Goal: Transaction & Acquisition: Obtain resource

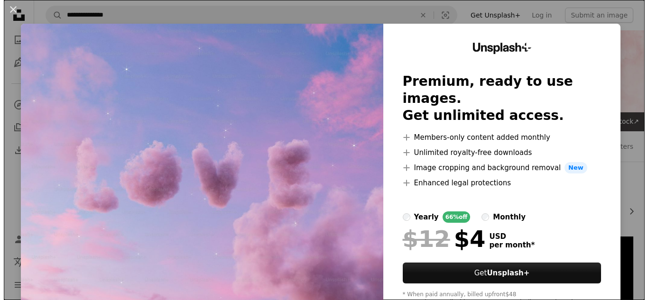
scroll to position [114, 0]
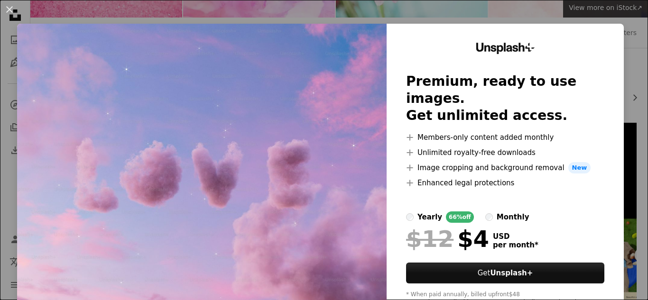
click at [230, 181] on img at bounding box center [201, 175] width 369 height 302
click at [527, 13] on div "An X shape Unsplash+ Premium, ready to use images. Get unlimited access. A plus…" at bounding box center [324, 150] width 648 height 300
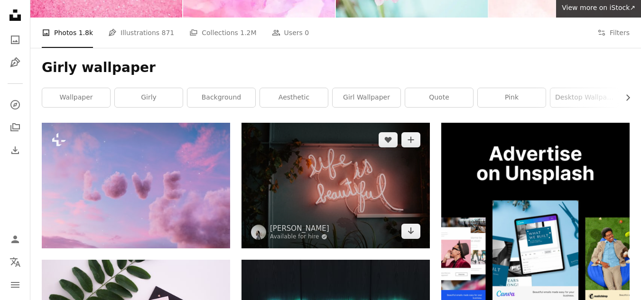
click at [330, 157] on img at bounding box center [335, 185] width 188 height 125
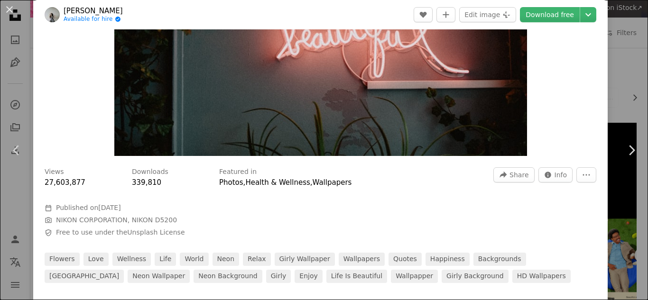
scroll to position [171, 0]
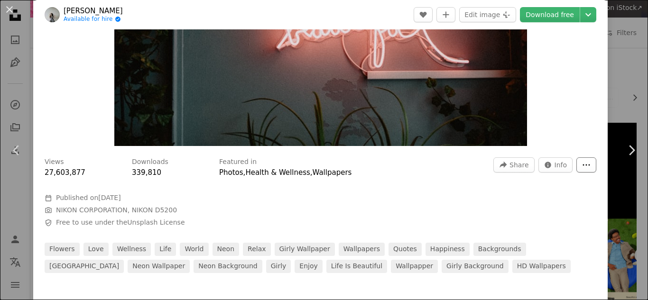
click at [578, 159] on button "More Actions" at bounding box center [586, 164] width 20 height 15
drag, startPoint x: 549, startPoint y: 74, endPoint x: 613, endPoint y: 240, distance: 177.4
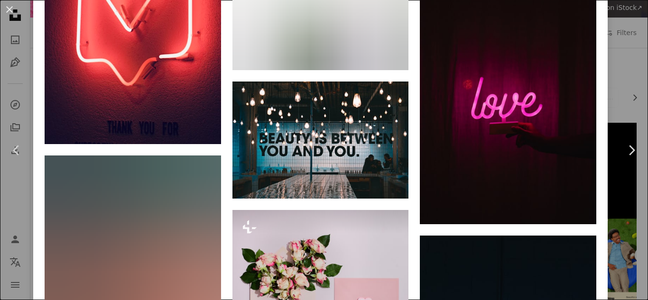
scroll to position [835, 0]
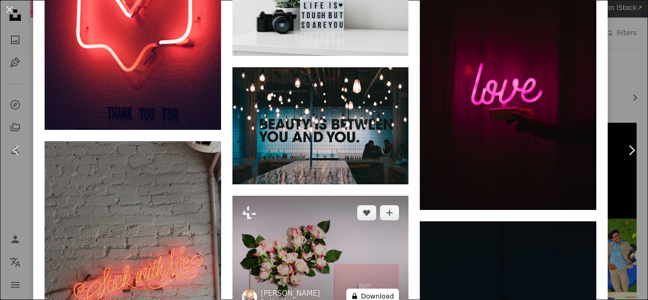
click at [377, 289] on button "A lock Download" at bounding box center [372, 296] width 53 height 15
